Goal: Task Accomplishment & Management: Manage account settings

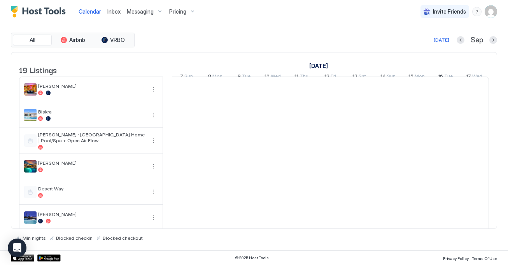
scroll to position [0, 432]
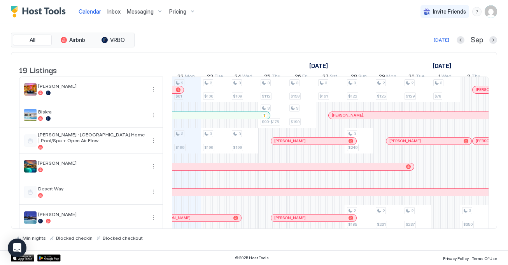
click at [176, 12] on span "Pricing" at bounding box center [177, 11] width 17 height 7
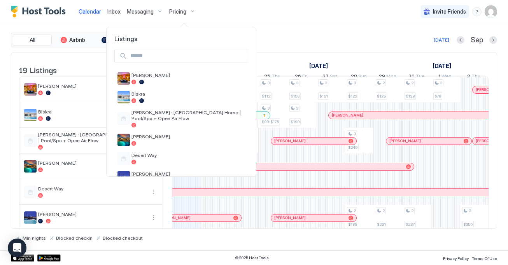
click at [167, 59] on input "Input Field" at bounding box center [187, 55] width 121 height 13
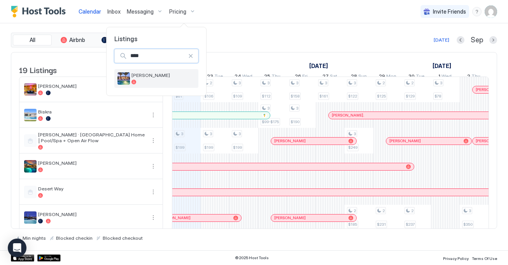
type input "****"
click at [140, 80] on div at bounding box center [164, 82] width 64 height 5
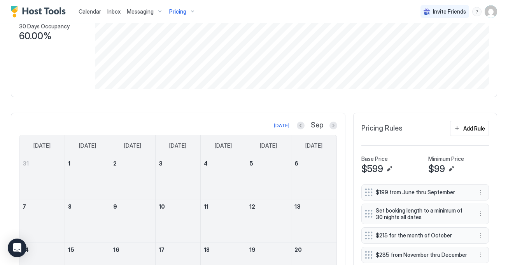
scroll to position [130, 0]
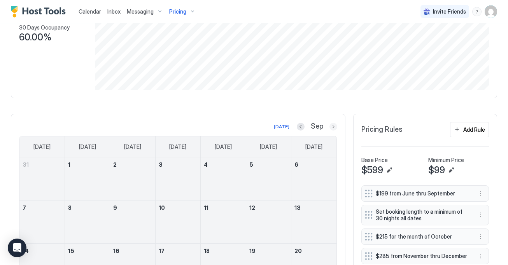
click at [332, 127] on button "Next month" at bounding box center [334, 127] width 8 height 8
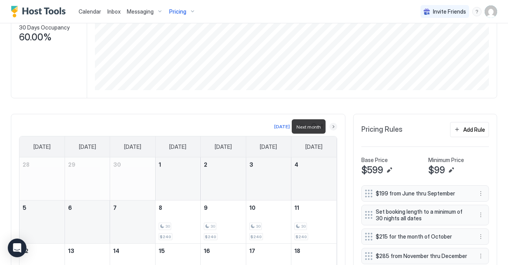
click at [332, 127] on button "Next month" at bounding box center [334, 127] width 8 height 8
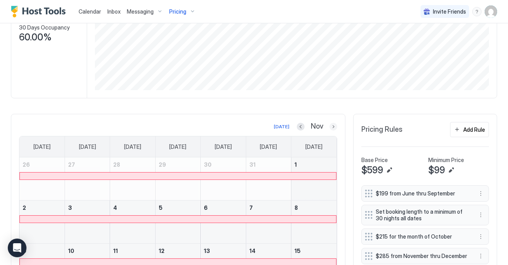
click at [332, 127] on button "Next month" at bounding box center [334, 127] width 8 height 8
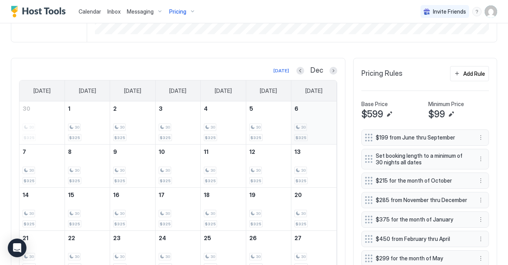
scroll to position [184, 0]
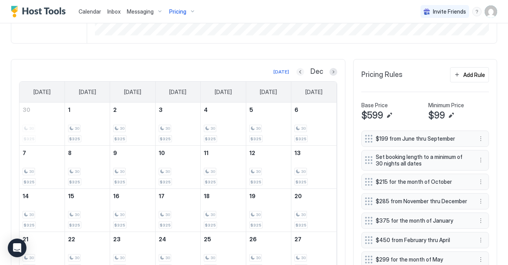
click at [300, 72] on button "Previous month" at bounding box center [301, 72] width 8 height 8
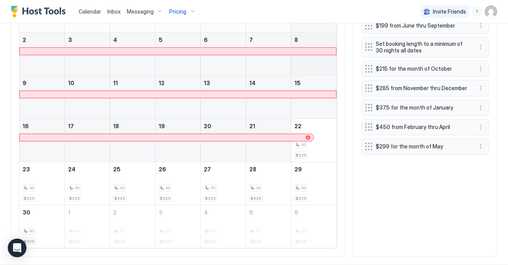
scroll to position [311, 0]
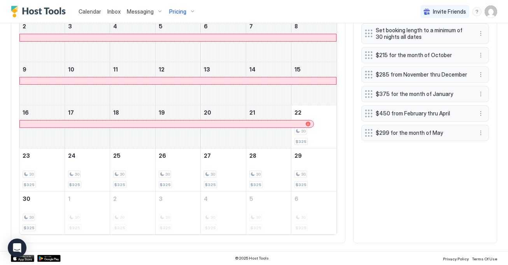
drag, startPoint x: 312, startPoint y: 145, endPoint x: 312, endPoint y: 216, distance: 71.6
click at [312, 216] on tbody "26 27 28 29 30 31 1 2 3 4 5 6 7 8 9 10 11 12 13 14 15 16 17 18 19 20 21 22 30 $…" at bounding box center [177, 105] width 317 height 259
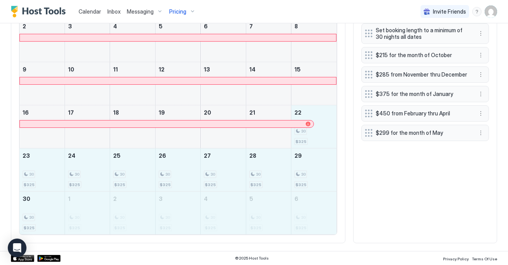
drag, startPoint x: 314, startPoint y: 138, endPoint x: 310, endPoint y: 219, distance: 81.4
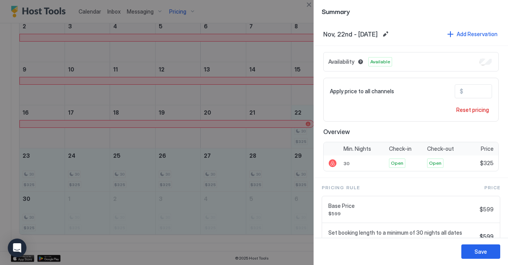
click at [284, 65] on div at bounding box center [254, 132] width 508 height 265
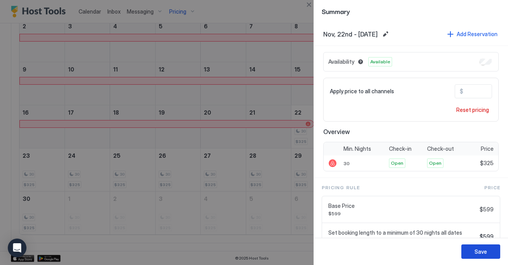
click at [480, 253] on div "Save" at bounding box center [481, 252] width 12 height 8
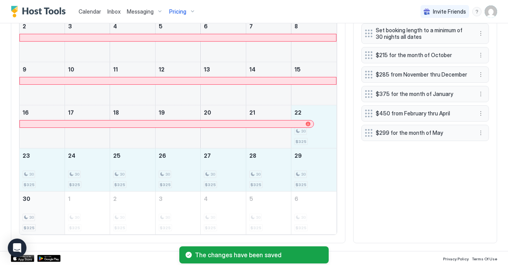
drag, startPoint x: 319, startPoint y: 136, endPoint x: 27, endPoint y: 206, distance: 300.1
click at [27, 206] on tbody "26 27 28 29 30 31 1 2 3 4 5 6 7 8 9 10 11 12 13 14 15 16 17 18 19 20 21 22 30 $…" at bounding box center [177, 105] width 317 height 259
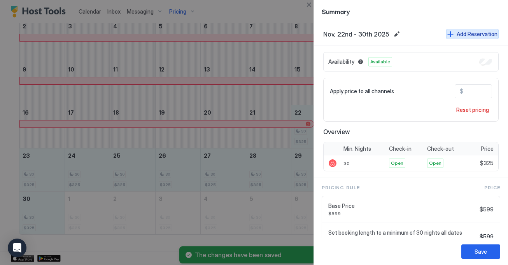
click at [481, 35] on div "Add Reservation" at bounding box center [477, 34] width 41 height 8
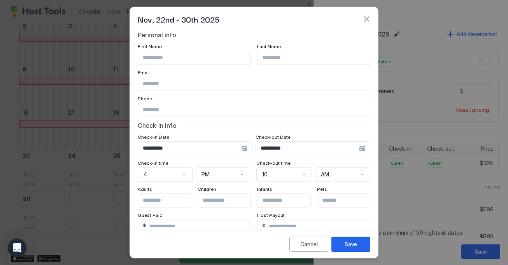
click at [232, 54] on input "Input Field" at bounding box center [194, 57] width 112 height 13
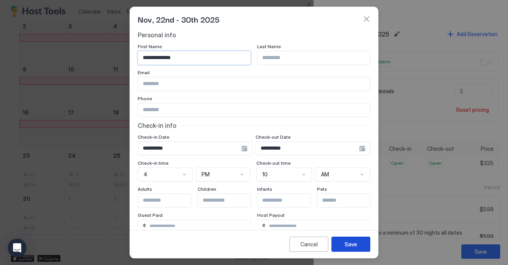
type input "**********"
click at [357, 246] on button "Save" at bounding box center [351, 244] width 39 height 15
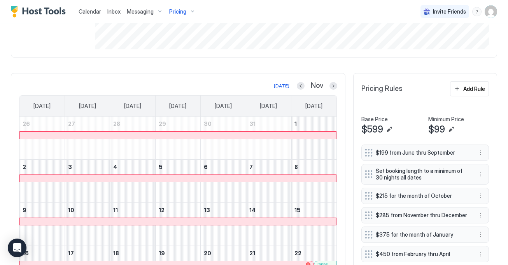
scroll to position [167, 0]
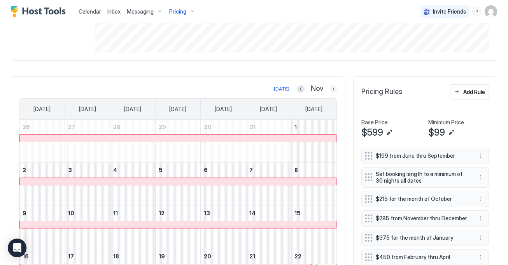
click at [335, 89] on button "Next month" at bounding box center [334, 89] width 8 height 8
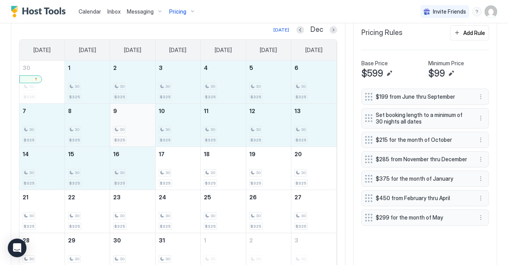
scroll to position [263, 0]
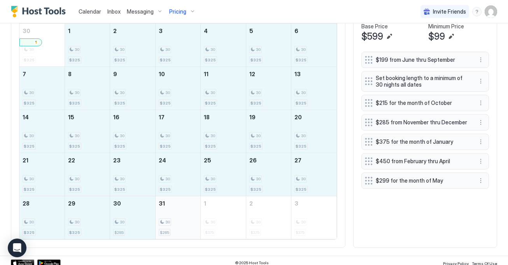
drag, startPoint x: 89, startPoint y: 114, endPoint x: 188, endPoint y: 221, distance: 146.5
click at [188, 221] on tbody "30 30 $325 1 30 $325 2 30 $325 3 30 $325 4 30 $325 5 30 $325 6 30 $325 7 30 $32…" at bounding box center [177, 132] width 317 height 216
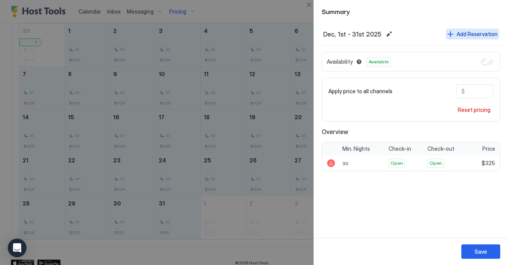
click at [473, 32] on div "Add Reservation" at bounding box center [477, 34] width 41 height 8
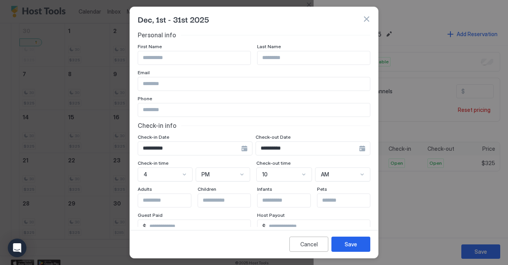
click at [222, 60] on input "Input Field" at bounding box center [194, 57] width 112 height 13
type input "********"
click at [358, 251] on button "Save" at bounding box center [351, 244] width 39 height 15
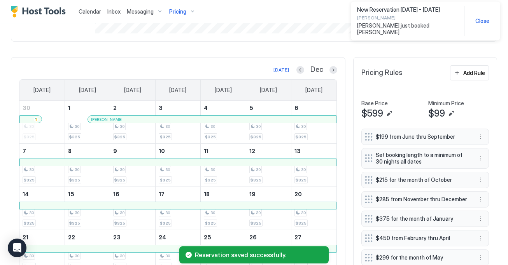
scroll to position [184, 0]
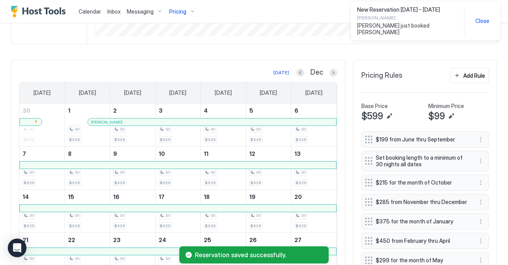
click at [487, 18] on span "Close" at bounding box center [483, 21] width 14 height 7
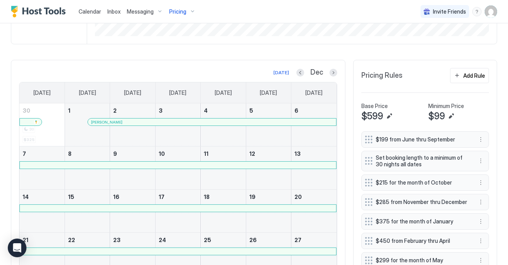
click at [175, 16] on div "Pricing" at bounding box center [182, 11] width 33 height 13
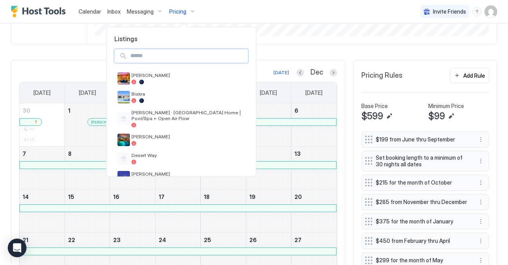
click at [154, 59] on input "Input Field" at bounding box center [187, 55] width 121 height 13
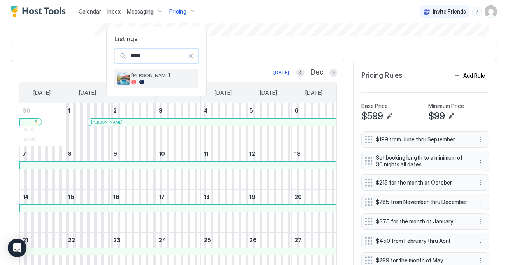
type input "*****"
click at [139, 85] on div "[PERSON_NAME]" at bounding box center [156, 78] width 84 height 19
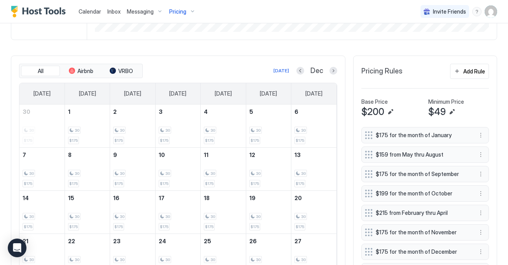
scroll to position [184, 0]
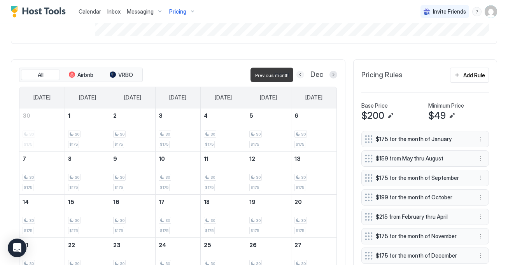
click at [300, 77] on button "Previous month" at bounding box center [301, 75] width 8 height 8
click at [301, 76] on button "Previous month" at bounding box center [301, 75] width 8 height 8
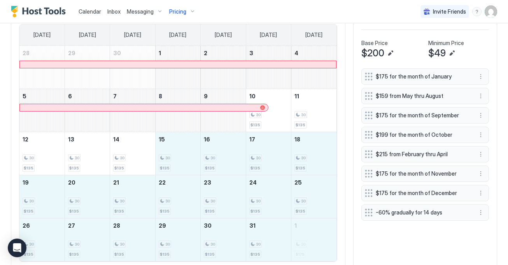
scroll to position [255, 0]
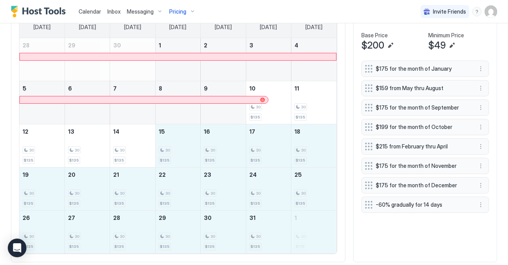
drag, startPoint x: 190, startPoint y: 165, endPoint x: 298, endPoint y: 247, distance: 135.9
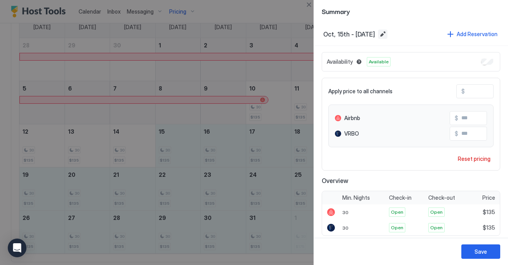
click at [388, 30] on button "Edit date range" at bounding box center [382, 34] width 9 height 9
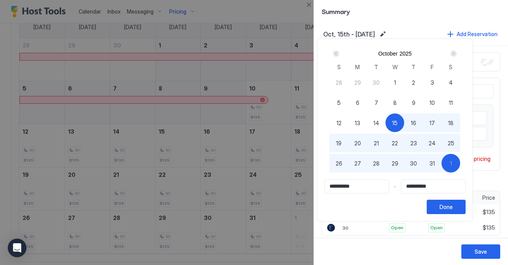
click at [456, 53] on div "Next" at bounding box center [454, 54] width 6 height 6
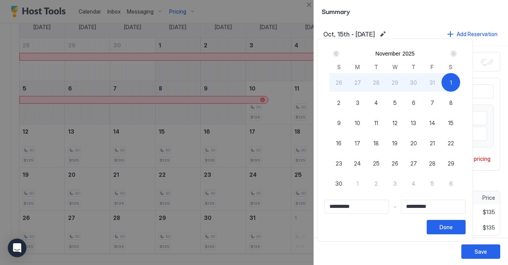
click at [417, 147] on span "20" at bounding box center [414, 143] width 7 height 8
type input "**********"
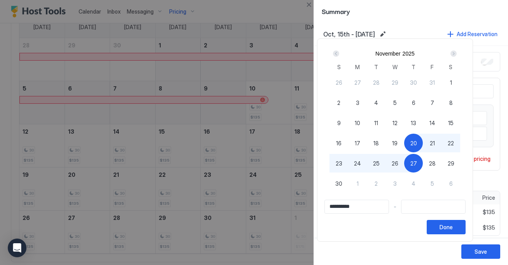
click at [339, 56] on div "Prev" at bounding box center [336, 54] width 6 height 6
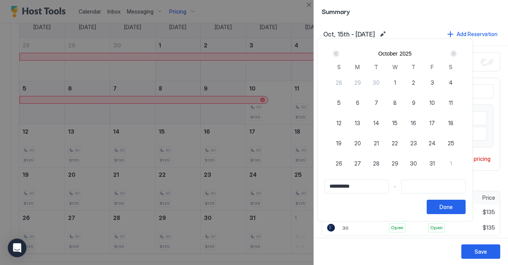
click at [398, 124] on span "15" at bounding box center [394, 123] width 5 height 8
type input "**********"
click at [456, 55] on div "Next" at bounding box center [454, 54] width 6 height 6
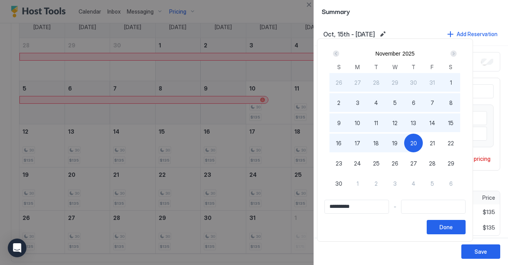
click at [416, 136] on div "20" at bounding box center [413, 143] width 19 height 19
type input "**********"
click at [448, 229] on div "Done" at bounding box center [446, 227] width 13 height 8
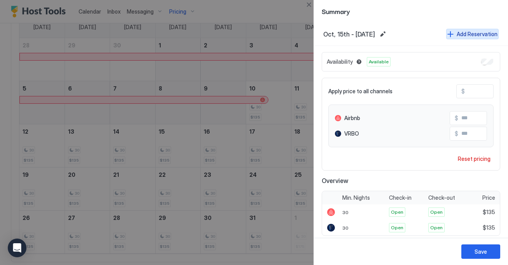
click at [473, 33] on div "Add Reservation" at bounding box center [477, 34] width 41 height 8
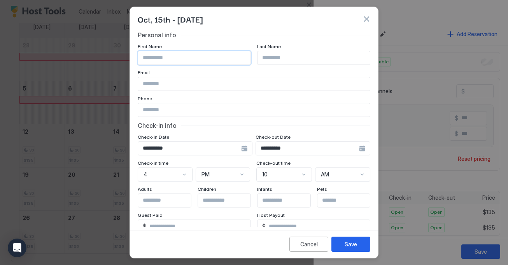
click at [225, 54] on input "Input Field" at bounding box center [194, 57] width 112 height 13
type input "********"
click at [345, 244] on div "Save" at bounding box center [351, 245] width 12 height 8
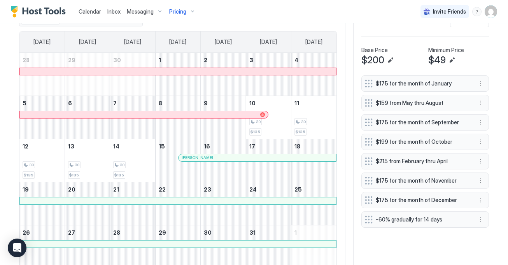
scroll to position [0, 0]
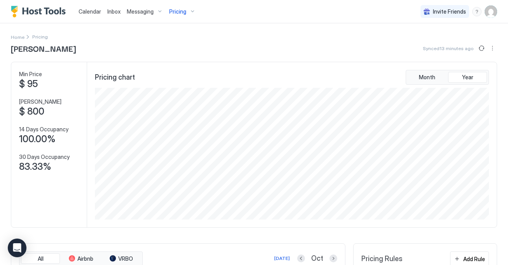
click at [174, 8] on span "Pricing" at bounding box center [177, 11] width 17 height 7
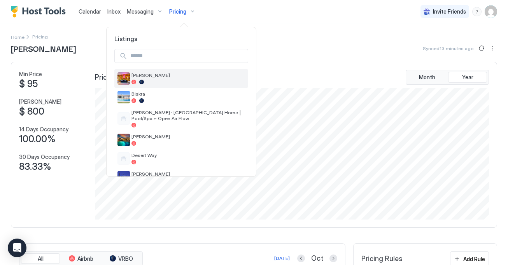
click at [154, 75] on span "[PERSON_NAME]" at bounding box center [189, 75] width 114 height 6
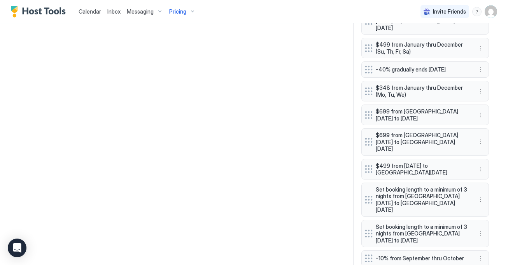
scroll to position [1284, 0]
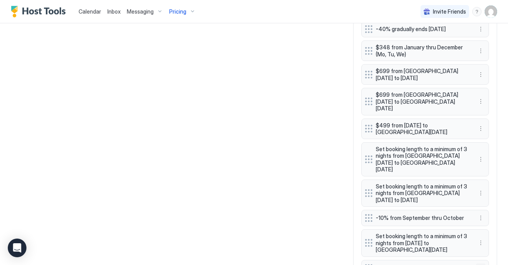
click at [481, 264] on button "More options" at bounding box center [480, 268] width 9 height 9
click at [497, 216] on span "Delete" at bounding box center [495, 216] width 14 height 6
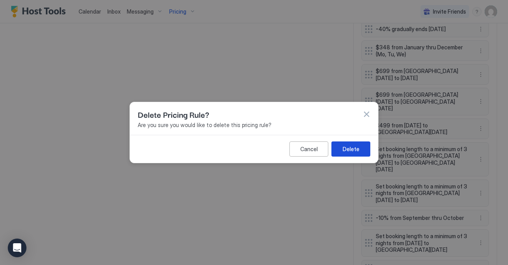
click at [340, 144] on button "Delete" at bounding box center [351, 149] width 39 height 15
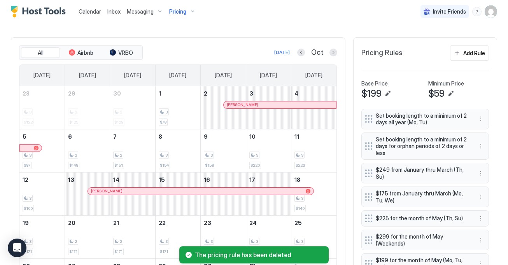
scroll to position [207, 0]
click at [304, 52] on button "Previous month" at bounding box center [301, 52] width 8 height 8
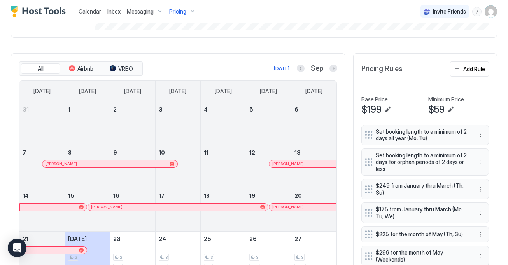
scroll to position [0, 0]
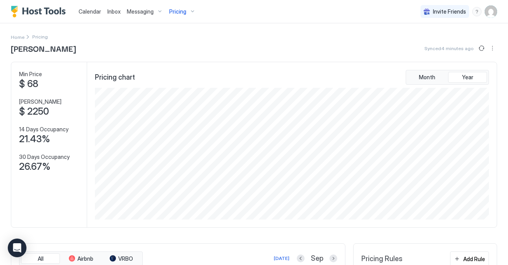
click at [171, 12] on span "Pricing" at bounding box center [177, 11] width 17 height 7
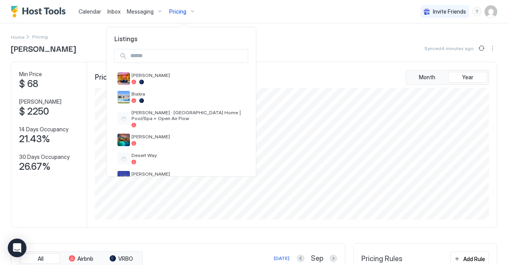
click at [305, 26] on div at bounding box center [254, 132] width 508 height 265
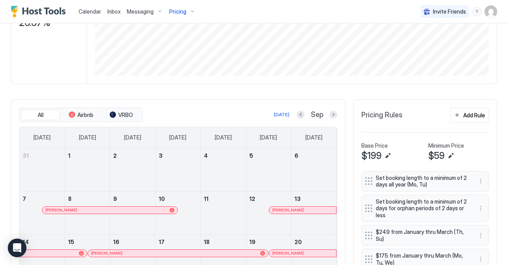
scroll to position [144, 0]
click at [335, 117] on button "Next month" at bounding box center [334, 115] width 8 height 8
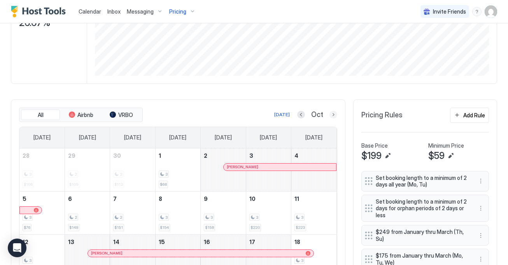
click at [336, 114] on button "Next month" at bounding box center [334, 115] width 8 height 8
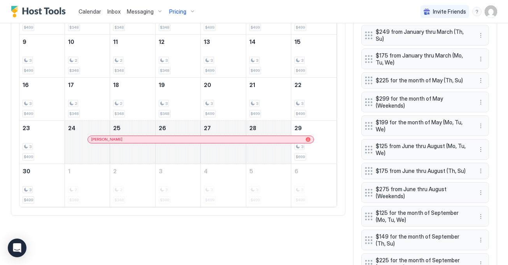
scroll to position [345, 0]
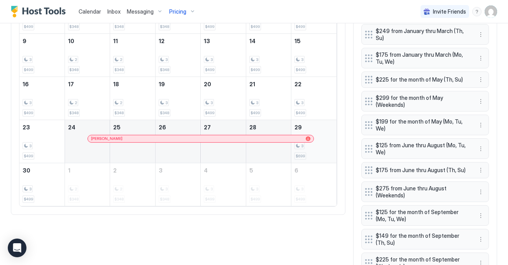
click at [321, 146] on div "3" at bounding box center [314, 145] width 39 height 7
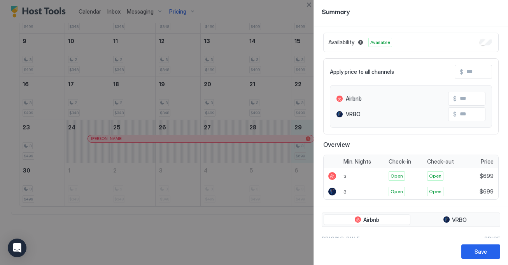
scroll to position [0, 0]
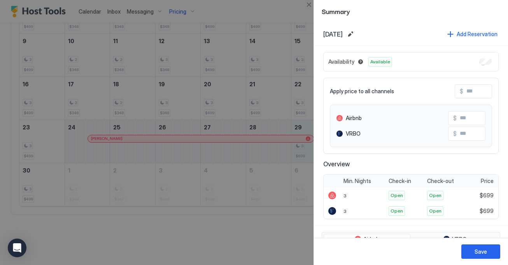
click at [470, 96] on input "Input Field" at bounding box center [495, 91] width 62 height 13
type input "*"
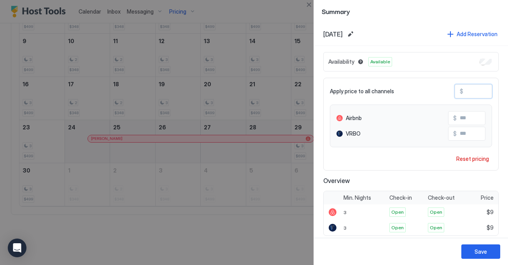
type input "**"
click at [487, 248] on div "Save" at bounding box center [481, 252] width 12 height 8
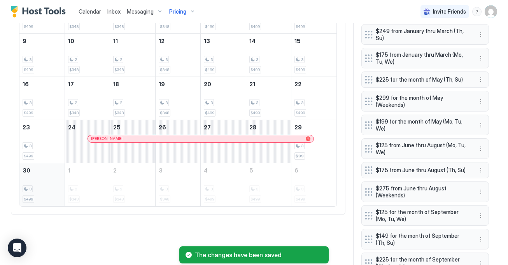
click at [49, 183] on div "3 $499" at bounding box center [42, 185] width 39 height 37
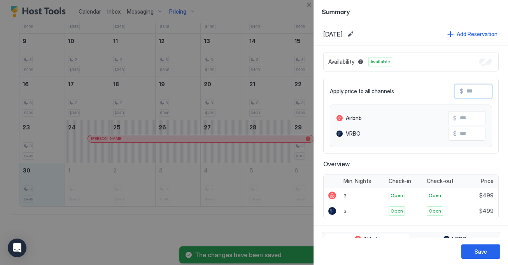
click at [472, 87] on input "Input Field" at bounding box center [495, 91] width 62 height 13
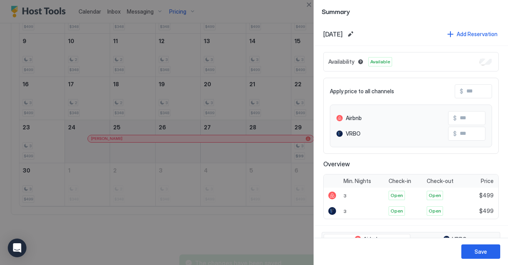
click at [260, 150] on div at bounding box center [254, 132] width 508 height 265
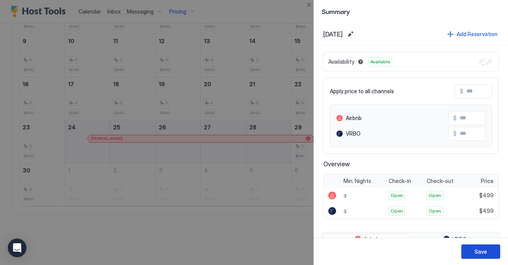
click at [483, 246] on button "Save" at bounding box center [481, 252] width 39 height 14
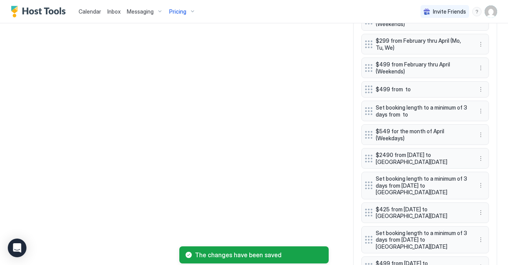
scroll to position [617, 0]
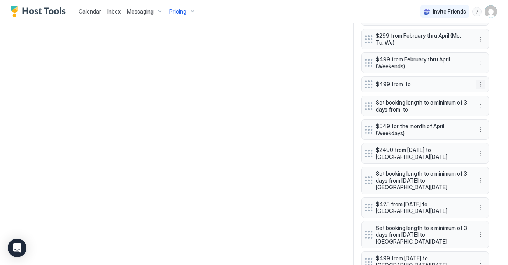
click at [482, 85] on button "More options" at bounding box center [480, 84] width 9 height 9
click at [487, 123] on div "Delete" at bounding box center [491, 121] width 23 height 6
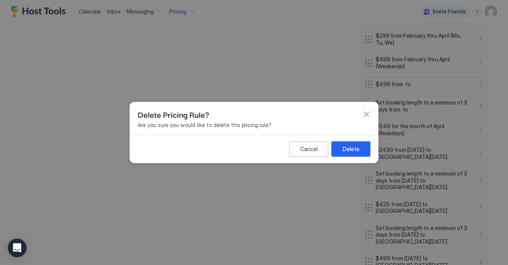
click at [351, 148] on div "Delete" at bounding box center [351, 149] width 17 height 8
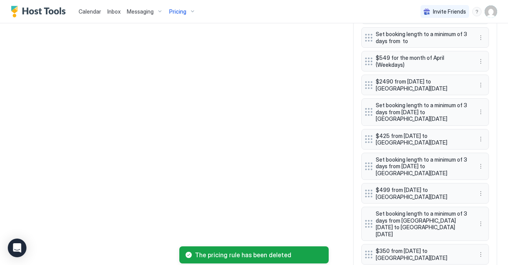
scroll to position [666, 0]
click at [484, 193] on button "More options" at bounding box center [480, 193] width 9 height 9
click at [490, 231] on span "Delete" at bounding box center [495, 229] width 14 height 6
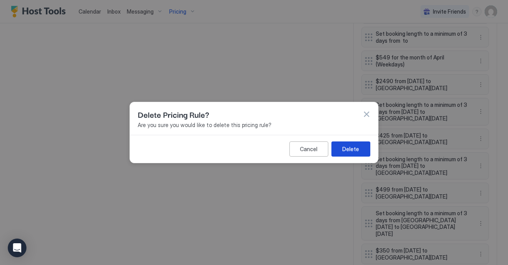
click at [356, 148] on div "Delete" at bounding box center [351, 149] width 17 height 8
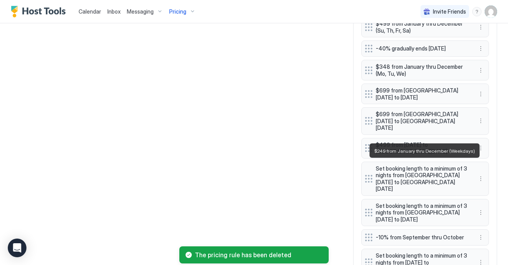
scroll to position [1212, 0]
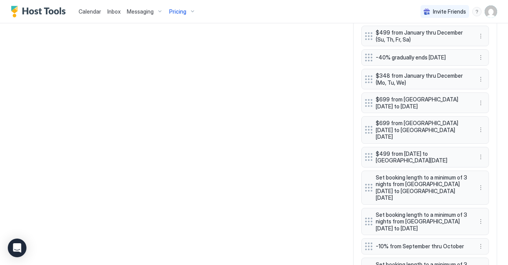
click at [480, 153] on button "More options" at bounding box center [480, 157] width 9 height 9
click at [483, 154] on div "Delete" at bounding box center [491, 159] width 29 height 12
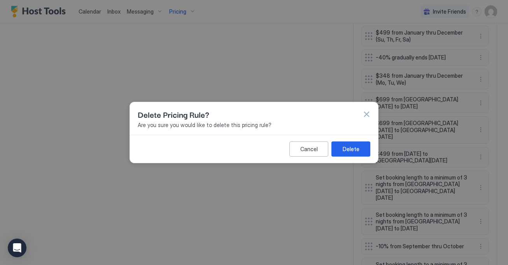
click at [361, 139] on div "Cancel Delete" at bounding box center [254, 149] width 248 height 28
click at [360, 144] on button "Delete" at bounding box center [351, 149] width 39 height 15
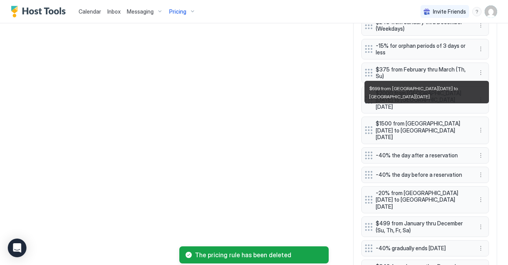
scroll to position [1044, 0]
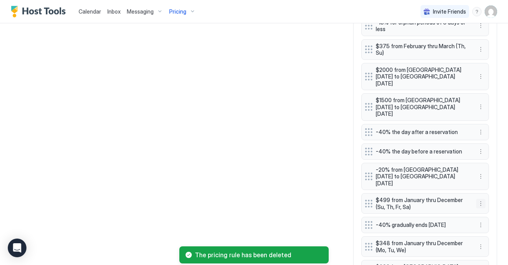
click at [480, 199] on button "More options" at bounding box center [480, 203] width 9 height 9
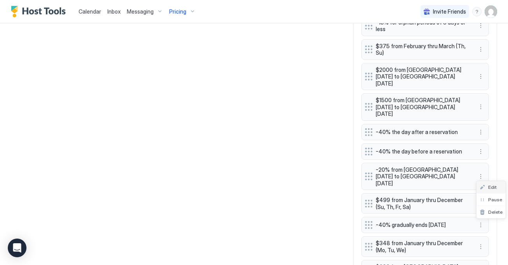
click at [489, 186] on span "Edit" at bounding box center [492, 187] width 9 height 6
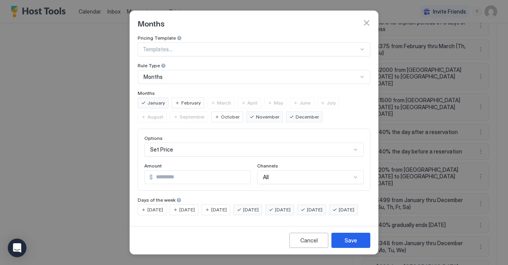
drag, startPoint x: 159, startPoint y: 174, endPoint x: 153, endPoint y: 174, distance: 5.8
click at [153, 174] on input "***" at bounding box center [202, 177] width 98 height 13
type input "***"
click at [354, 244] on div "Save" at bounding box center [351, 241] width 12 height 8
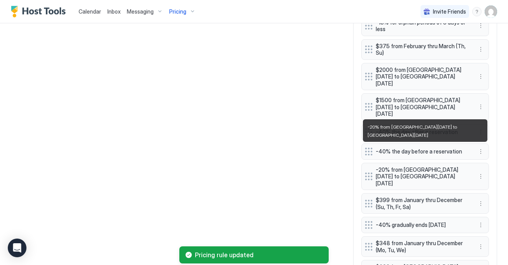
scroll to position [1046, 0]
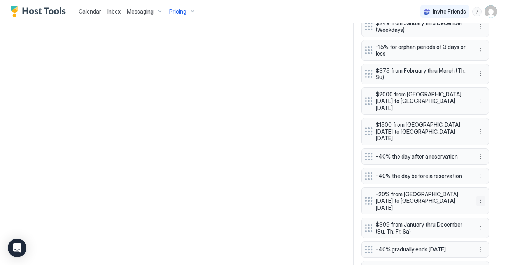
click at [482, 197] on button "More options" at bounding box center [480, 201] width 9 height 9
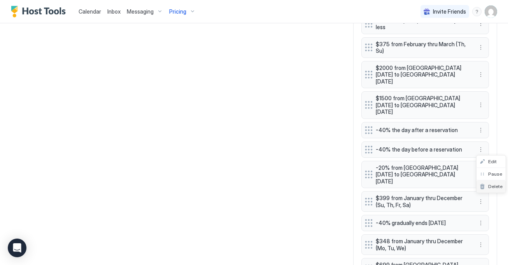
click at [488, 186] on div "Delete" at bounding box center [491, 187] width 23 height 6
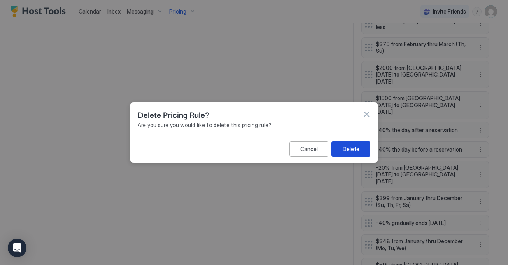
click at [356, 148] on div "Delete" at bounding box center [351, 149] width 17 height 8
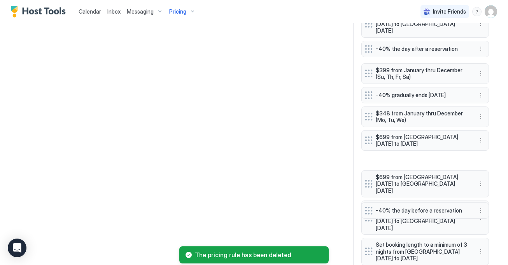
scroll to position [1167, 0]
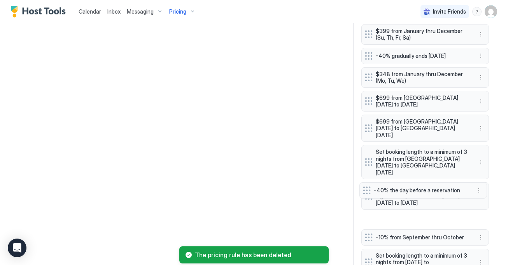
drag, startPoint x: 367, startPoint y: 129, endPoint x: 365, endPoint y: 190, distance: 61.5
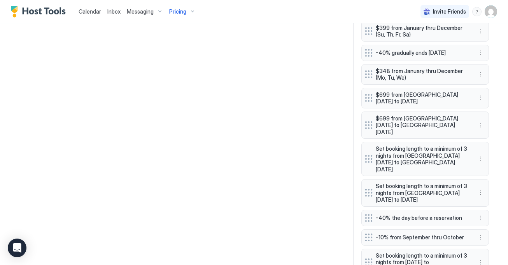
click at [486, 249] on div "Set booking length to a minimum of 3 nights from [DATE] to [GEOGRAPHIC_DATA][DA…" at bounding box center [426, 263] width 128 height 28
click at [481, 258] on button "More options" at bounding box center [480, 262] width 9 height 9
click at [500, 211] on div "Pause" at bounding box center [491, 205] width 29 height 12
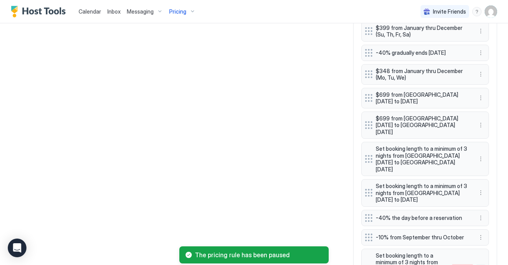
click at [479, 265] on button "More options" at bounding box center [480, 269] width 9 height 9
click at [485, 218] on div "Delete" at bounding box center [491, 221] width 23 height 6
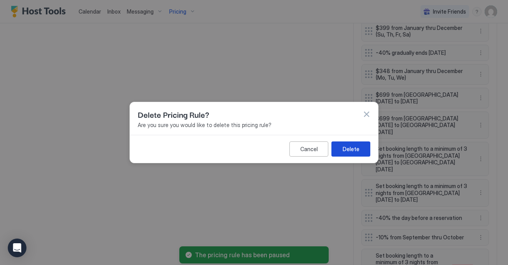
click at [366, 153] on button "Delete" at bounding box center [351, 149] width 39 height 15
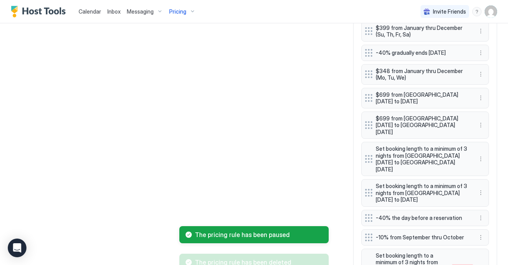
scroll to position [1143, 0]
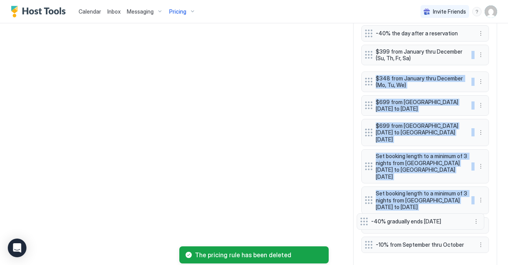
drag, startPoint x: 369, startPoint y: 52, endPoint x: 364, endPoint y: 218, distance: 165.9
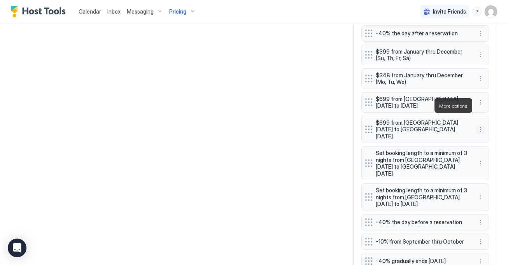
click at [483, 125] on button "More options" at bounding box center [480, 129] width 9 height 9
click at [481, 115] on div "Edit" at bounding box center [488, 117] width 17 height 6
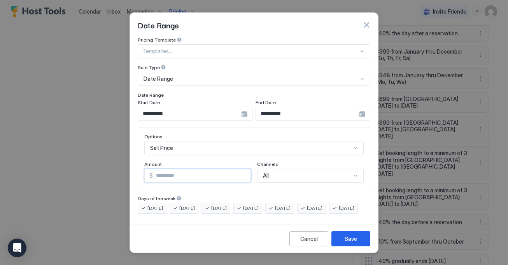
drag, startPoint x: 158, startPoint y: 171, endPoint x: 144, endPoint y: 170, distance: 13.7
click at [144, 170] on div "$ ***" at bounding box center [197, 176] width 107 height 14
type input "***"
click at [356, 243] on div "Save" at bounding box center [351, 239] width 12 height 8
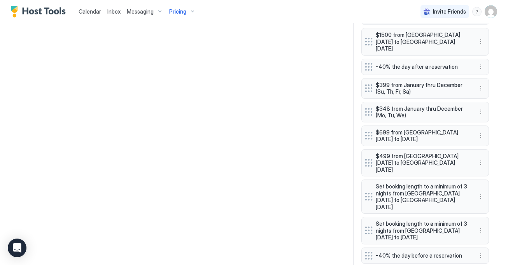
scroll to position [1109, 0]
click at [479, 132] on button "More options" at bounding box center [480, 136] width 9 height 9
click at [481, 154] on div "Delete" at bounding box center [491, 152] width 23 height 6
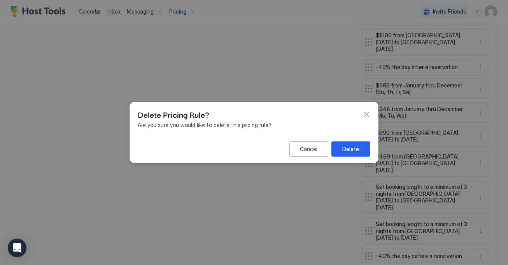
click at [355, 142] on button "Delete" at bounding box center [351, 149] width 39 height 15
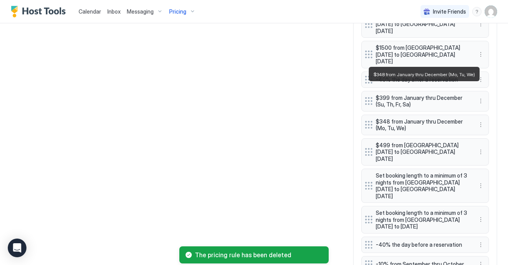
scroll to position [1087, 0]
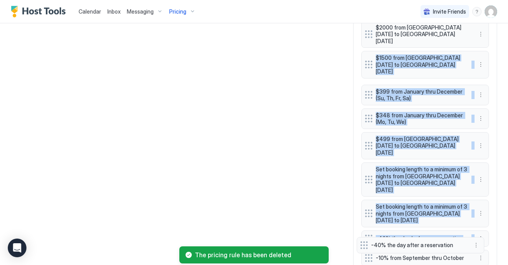
drag, startPoint x: 366, startPoint y: 66, endPoint x: 362, endPoint y: 242, distance: 176.4
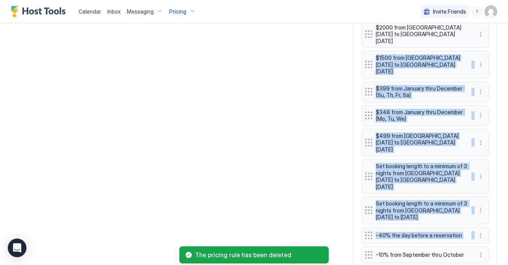
scroll to position [1119, 0]
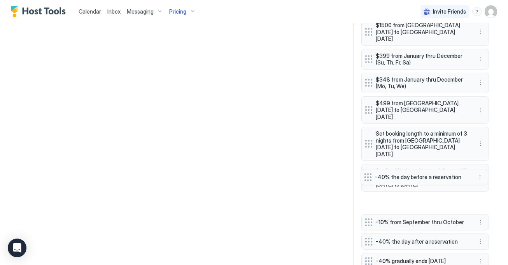
drag, startPoint x: 367, startPoint y: 170, endPoint x: 367, endPoint y: 188, distance: 17.5
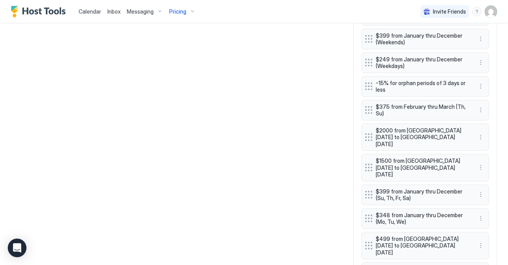
scroll to position [969, 0]
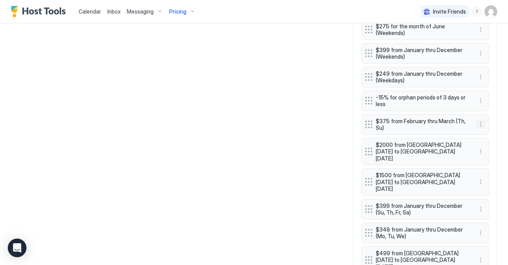
click at [483, 120] on button "More options" at bounding box center [480, 124] width 9 height 9
click at [481, 128] on div "Edit" at bounding box center [488, 129] width 17 height 6
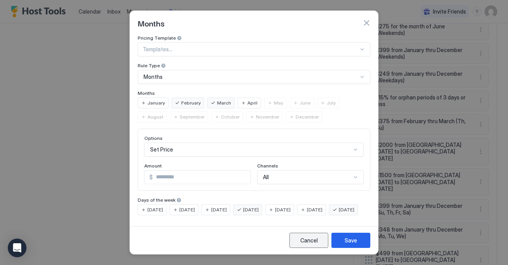
click at [308, 245] on div "Cancel" at bounding box center [309, 241] width 18 height 8
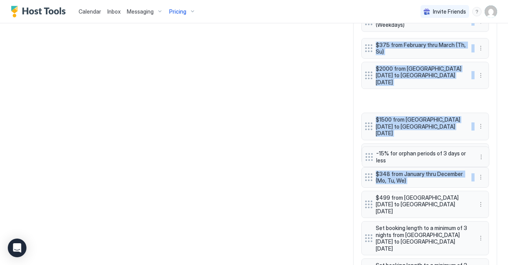
scroll to position [1108, 0]
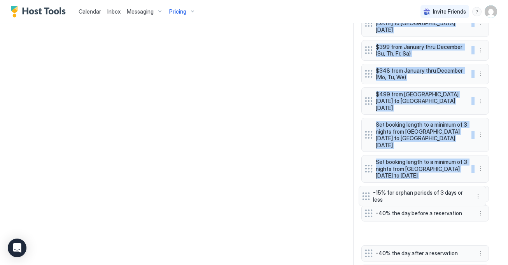
drag, startPoint x: 367, startPoint y: 113, endPoint x: 364, endPoint y: 195, distance: 82.6
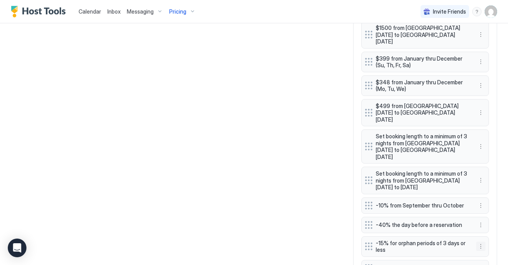
scroll to position [1146, 0]
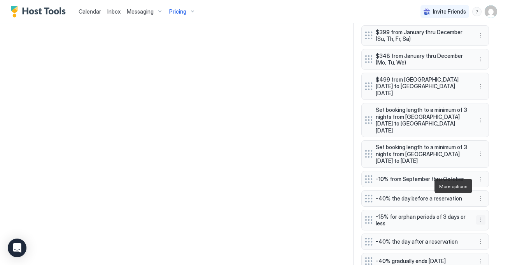
click at [481, 216] on button "More options" at bounding box center [480, 220] width 9 height 9
click at [492, 223] on span "Delete" at bounding box center [495, 222] width 14 height 6
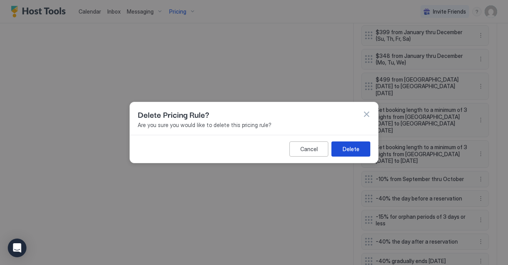
click at [343, 146] on div "Delete" at bounding box center [351, 149] width 17 height 8
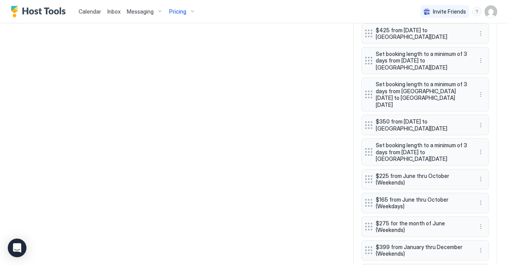
scroll to position [771, 0]
click at [488, 92] on div "Set booking length to a minimum of 3 days from [GEOGRAPHIC_DATA][DATE] to [GEOG…" at bounding box center [426, 95] width 128 height 34
click at [489, 90] on div "Set booking length to a minimum of 3 days from [GEOGRAPHIC_DATA][DATE] to [GEOG…" at bounding box center [426, 95] width 128 height 34
click at [483, 91] on button "More options" at bounding box center [480, 95] width 9 height 9
click at [487, 125] on div "Delete" at bounding box center [491, 128] width 29 height 12
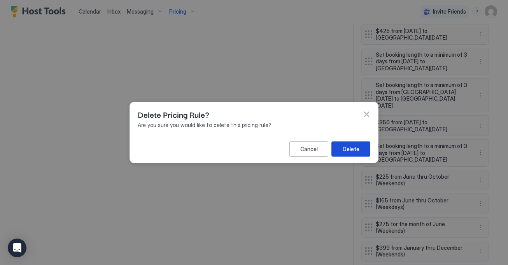
click at [358, 146] on div "Delete" at bounding box center [351, 149] width 17 height 8
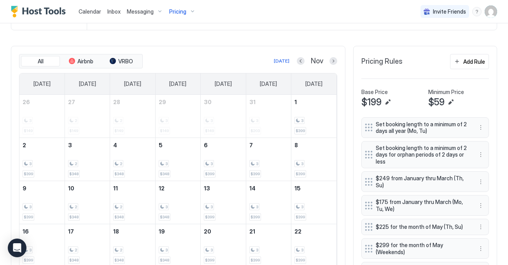
scroll to position [197, 0]
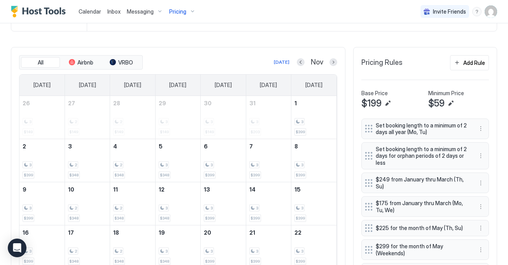
click at [300, 65] on button "Previous month" at bounding box center [301, 62] width 8 height 8
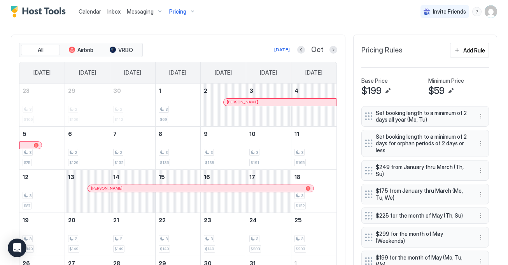
scroll to position [183, 0]
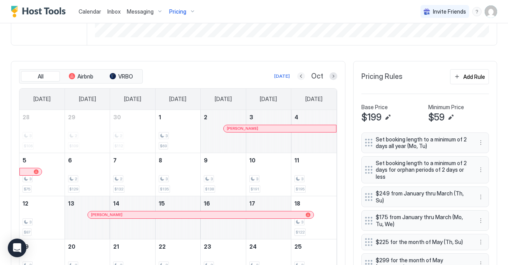
click at [303, 78] on button "Previous month" at bounding box center [301, 76] width 8 height 8
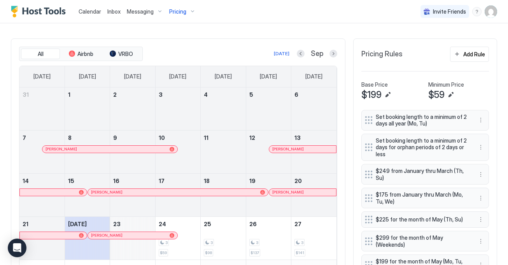
scroll to position [204, 0]
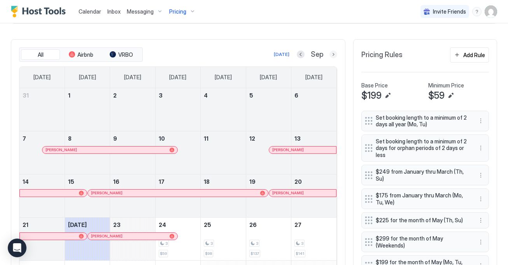
click at [332, 55] on button "Next month" at bounding box center [334, 55] width 8 height 8
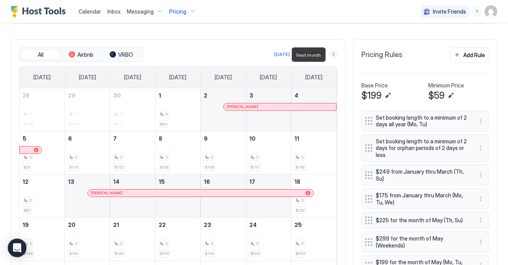
click at [332, 55] on button "Next month" at bounding box center [334, 55] width 8 height 8
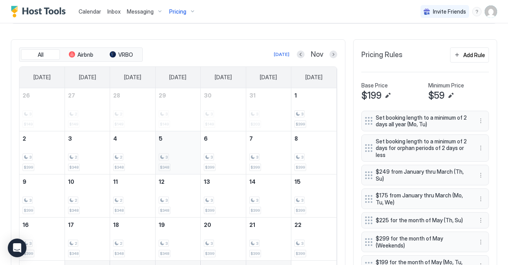
click at [184, 163] on div "3 $348" at bounding box center [178, 153] width 39 height 37
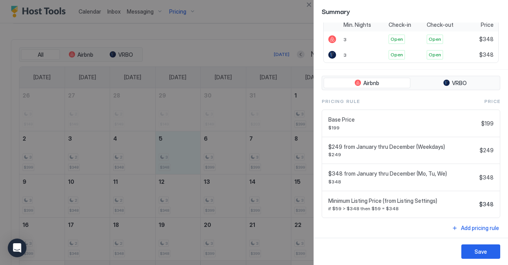
scroll to position [158, 0]
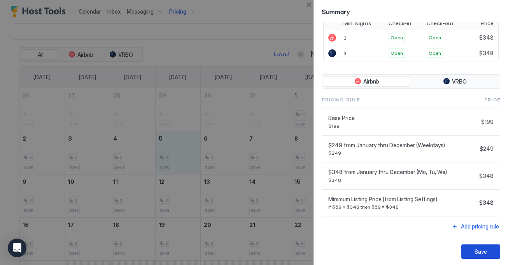
click at [472, 249] on button "Save" at bounding box center [481, 252] width 39 height 14
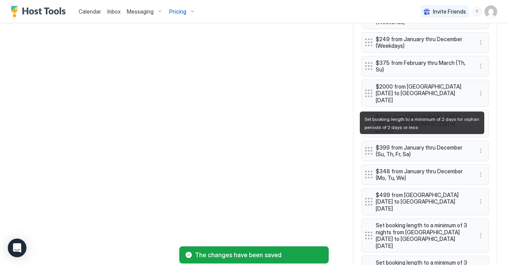
scroll to position [971, 0]
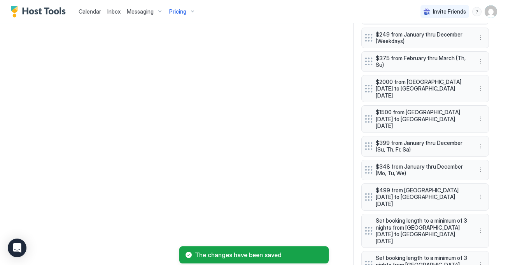
click at [478, 165] on button "More options" at bounding box center [480, 169] width 9 height 9
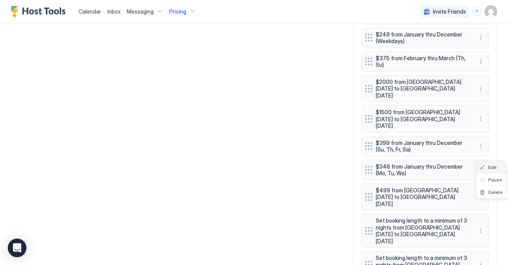
click at [492, 167] on span "Edit" at bounding box center [492, 168] width 9 height 6
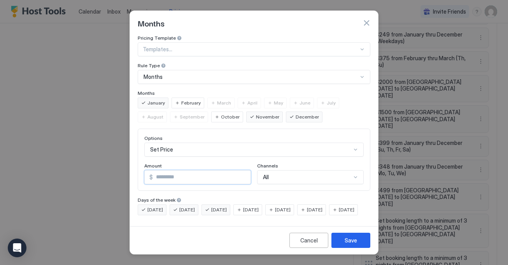
drag, startPoint x: 173, startPoint y: 172, endPoint x: 121, endPoint y: 172, distance: 52.5
click at [121, 172] on div "Months Pricing Template Templates... Rule Type Months Months January February M…" at bounding box center [254, 132] width 508 height 265
type input "***"
click at [350, 245] on div "Save" at bounding box center [351, 241] width 12 height 8
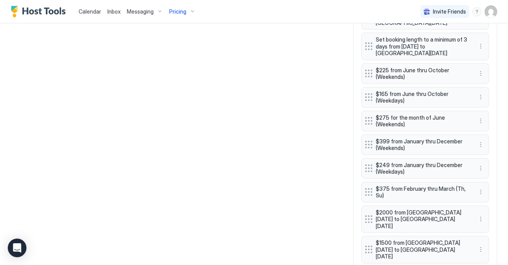
scroll to position [841, 0]
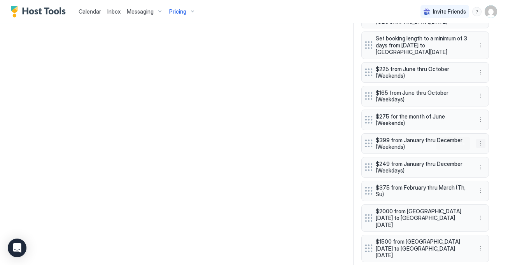
click at [482, 145] on button "More options" at bounding box center [480, 143] width 9 height 9
click at [483, 155] on div "Edit" at bounding box center [488, 155] width 17 height 6
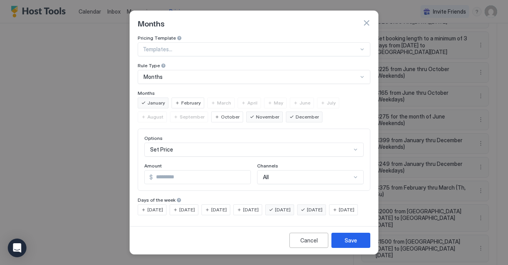
click at [178, 176] on input "***" at bounding box center [202, 177] width 98 height 13
type input "***"
click at [352, 239] on button "Save" at bounding box center [351, 240] width 39 height 15
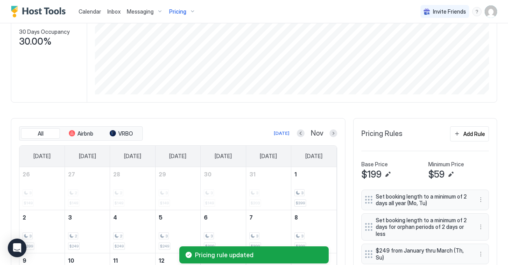
scroll to position [153, 0]
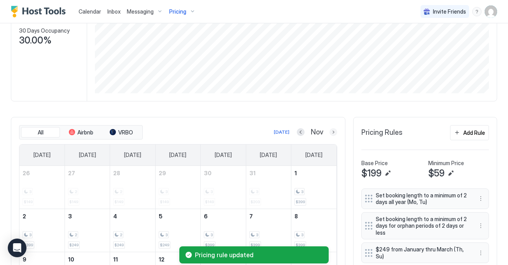
click at [333, 135] on button "Next month" at bounding box center [334, 132] width 8 height 8
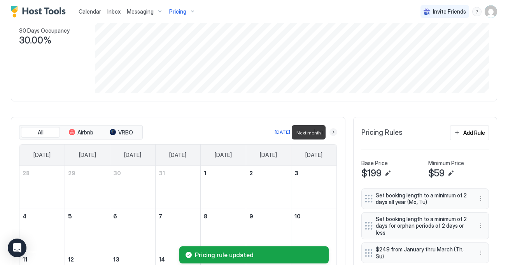
click at [333, 135] on button "Next month" at bounding box center [334, 132] width 8 height 8
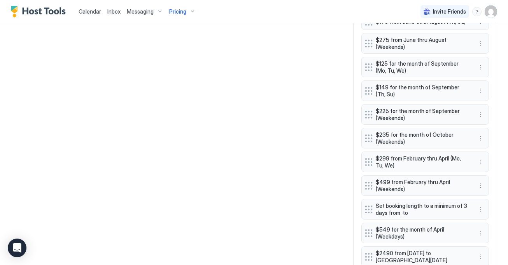
scroll to position [492, 0]
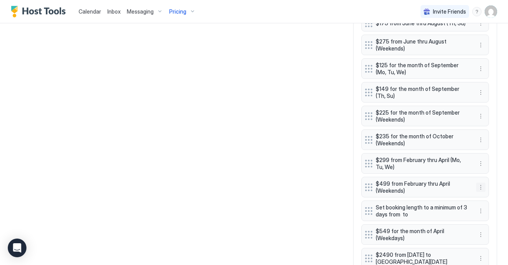
click at [484, 189] on button "More options" at bounding box center [480, 187] width 9 height 9
click at [484, 200] on div "Edit" at bounding box center [488, 198] width 17 height 6
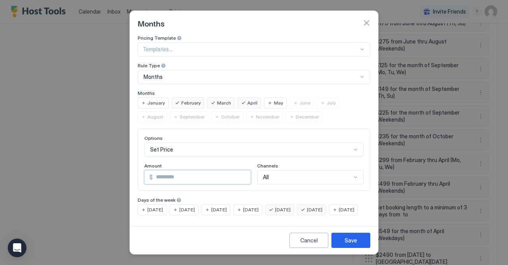
drag, startPoint x: 170, startPoint y: 174, endPoint x: 121, endPoint y: 174, distance: 49.0
click at [121, 174] on div "Months Pricing Template Templates... Rule Type Months Months January February M…" at bounding box center [254, 132] width 508 height 265
type input "***"
click at [349, 242] on div "Save" at bounding box center [351, 241] width 12 height 8
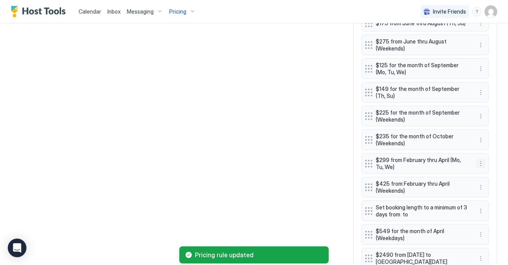
click at [480, 162] on button "More options" at bounding box center [480, 163] width 9 height 9
click at [480, 172] on div "Edit" at bounding box center [488, 175] width 17 height 6
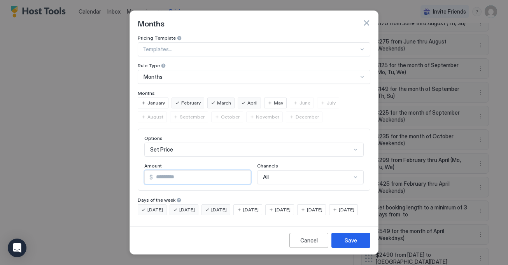
click at [165, 174] on input "***" at bounding box center [202, 177] width 98 height 13
type input "***"
click at [364, 246] on button "Save" at bounding box center [351, 240] width 39 height 15
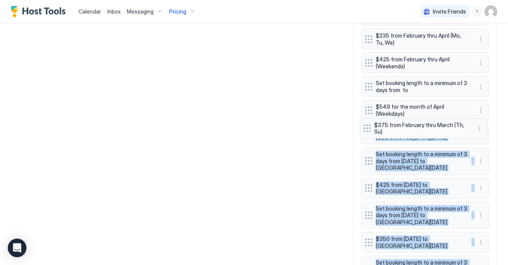
scroll to position [611, 0]
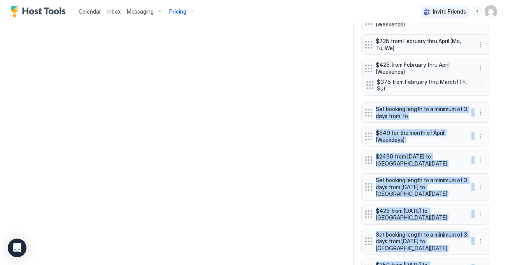
drag, startPoint x: 367, startPoint y: 152, endPoint x: 369, endPoint y: 83, distance: 69.7
click at [369, 83] on div "Set booking length to a minimum of 2 days all year (Mo, Tu) Set booking length …" at bounding box center [426, 210] width 128 height 1013
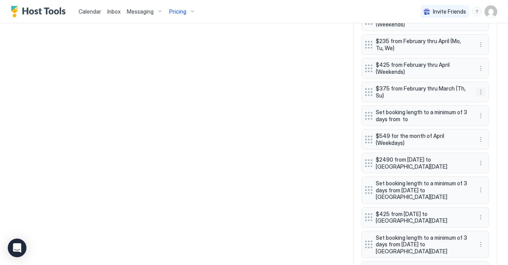
click at [481, 93] on button "More options" at bounding box center [480, 92] width 9 height 9
click at [490, 105] on span "Edit" at bounding box center [492, 103] width 9 height 6
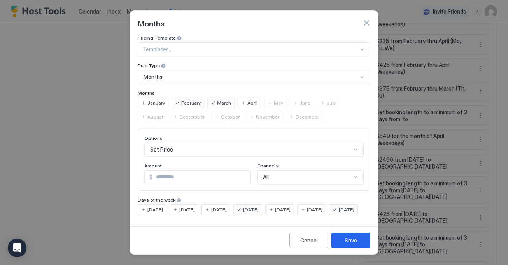
click at [165, 173] on input "***" at bounding box center [202, 177] width 98 height 13
type input "***"
click at [343, 240] on button "Save" at bounding box center [351, 240] width 39 height 15
